Goal: Task Accomplishment & Management: Manage account settings

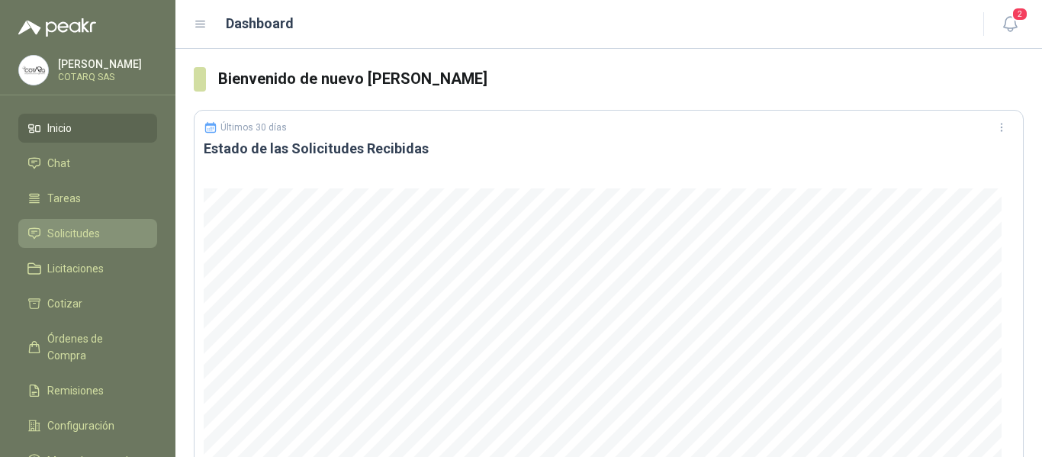
click at [35, 234] on icon at bounding box center [34, 233] width 14 height 14
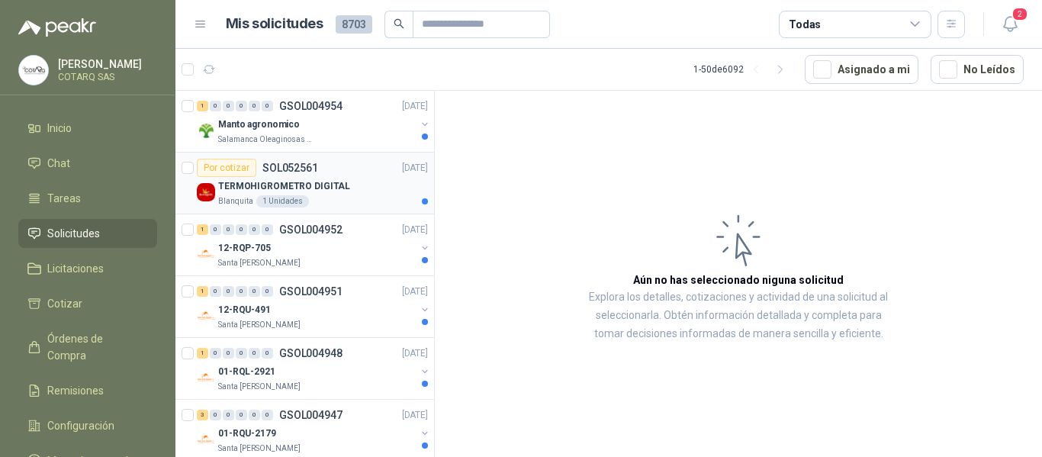
click at [380, 195] on div "TERMOHIGROMETRO DIGITAL Blanquita 1 Unidades" at bounding box center [323, 192] width 210 height 30
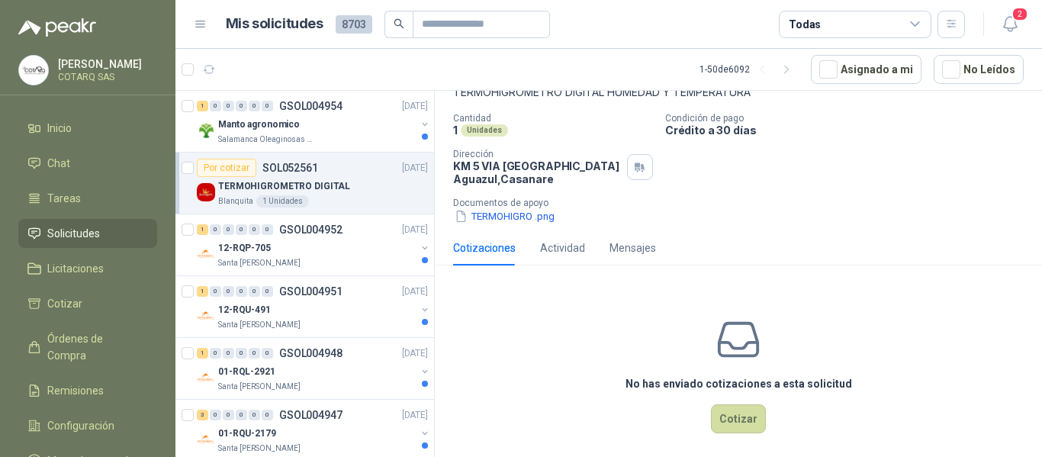
scroll to position [111, 0]
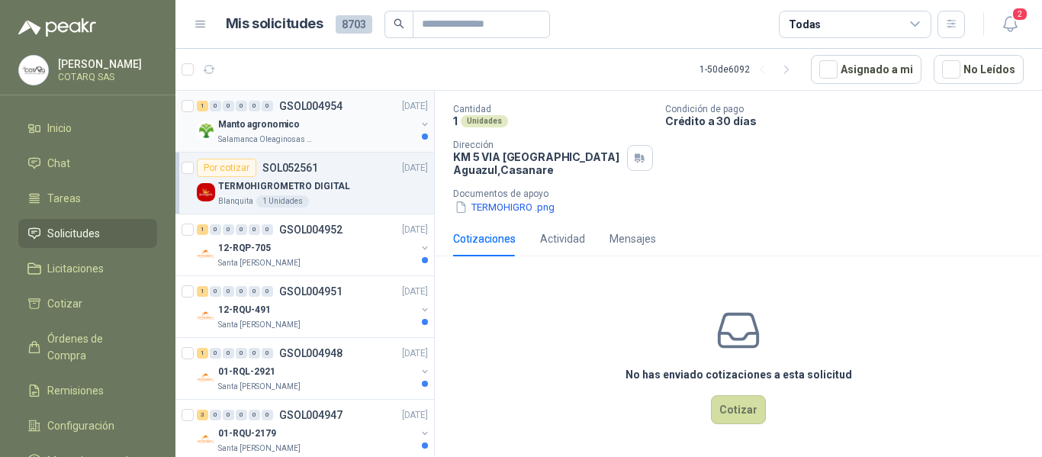
click at [321, 127] on div "Manto agronomico" at bounding box center [316, 124] width 197 height 18
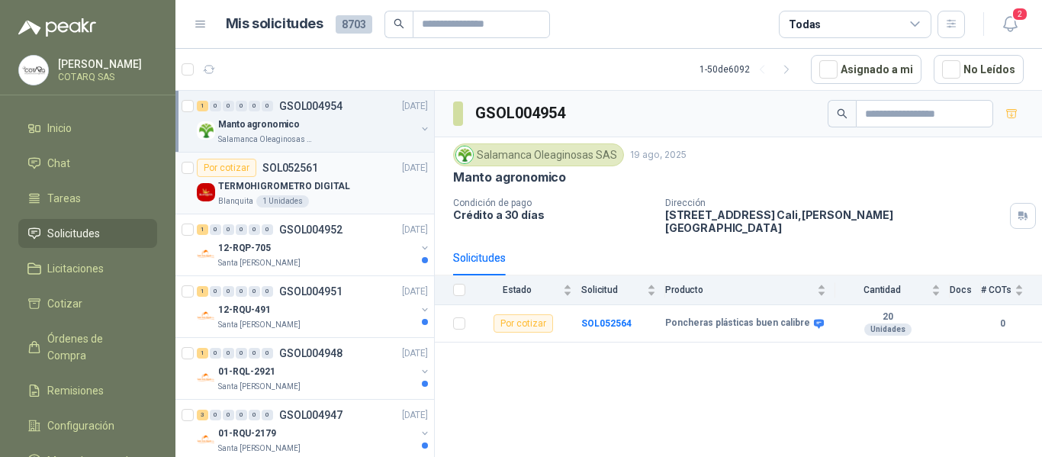
click at [332, 167] on div "Por cotizar SOL052561 [DATE]" at bounding box center [312, 168] width 231 height 18
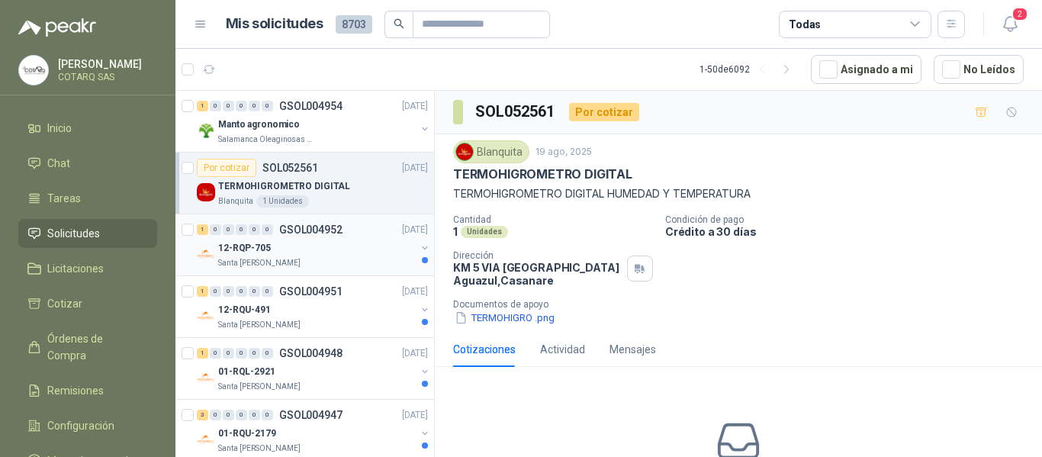
click at [385, 261] on div "Santa [PERSON_NAME]" at bounding box center [316, 263] width 197 height 12
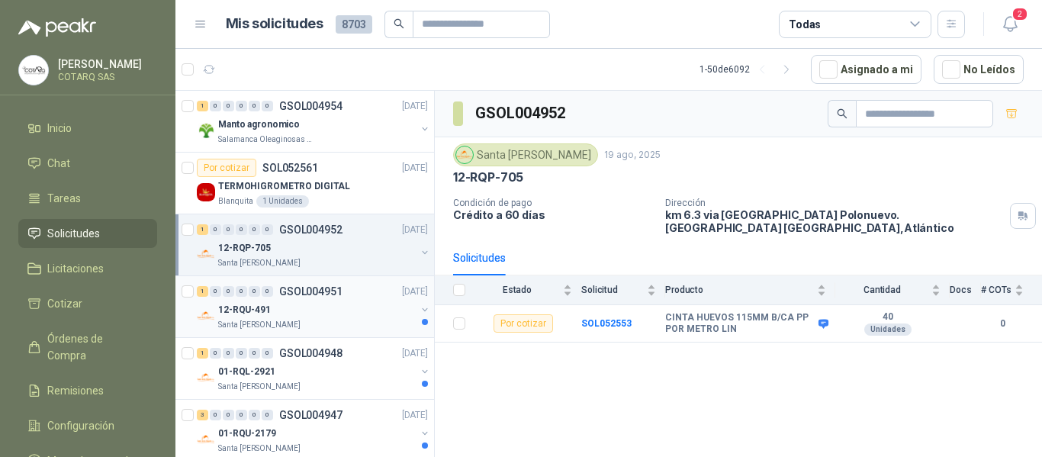
click at [277, 295] on div "1 0 0 0 0 0 GSOL004951" at bounding box center [270, 291] width 146 height 11
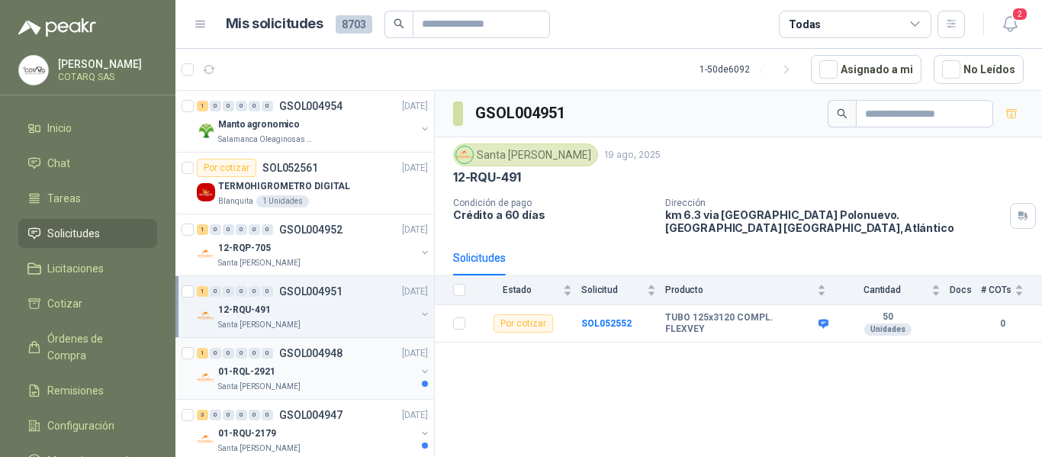
click at [323, 354] on p "GSOL004948" at bounding box center [310, 353] width 63 height 11
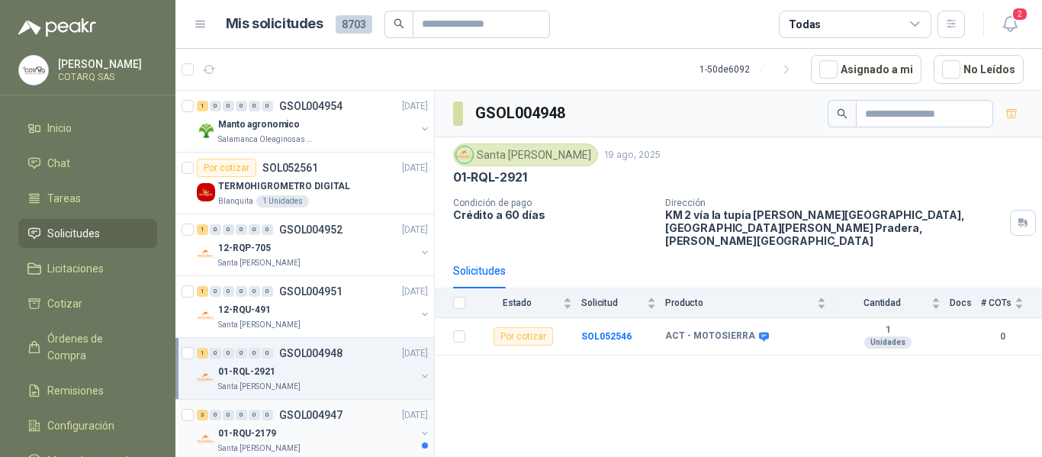
click at [295, 409] on p "GSOL004947" at bounding box center [310, 414] width 63 height 11
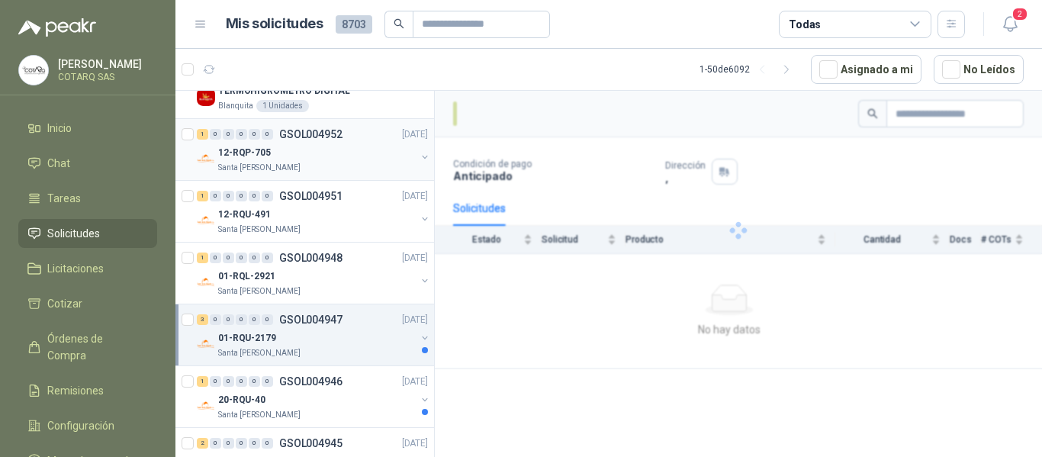
scroll to position [152, 0]
